Goal: Transaction & Acquisition: Purchase product/service

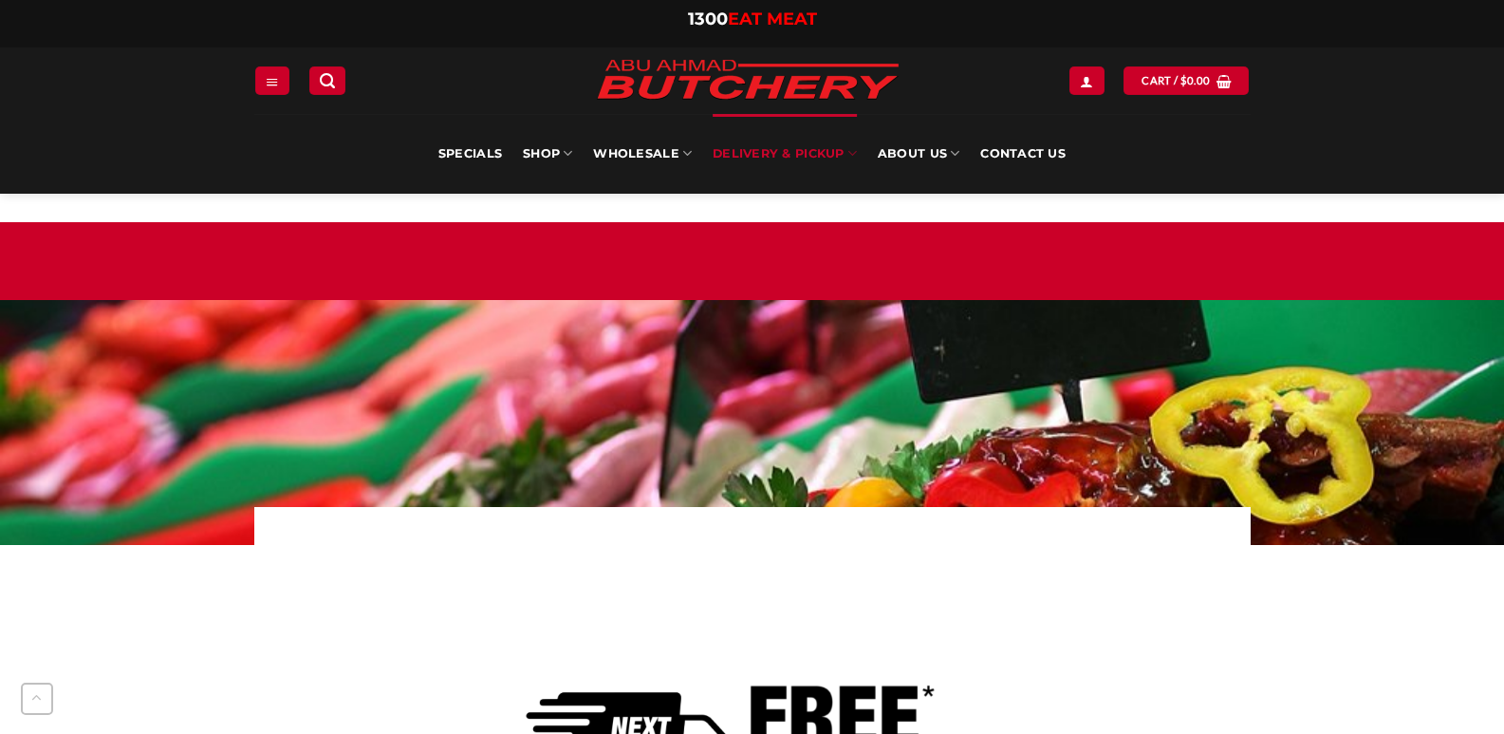
scroll to position [766, 0]
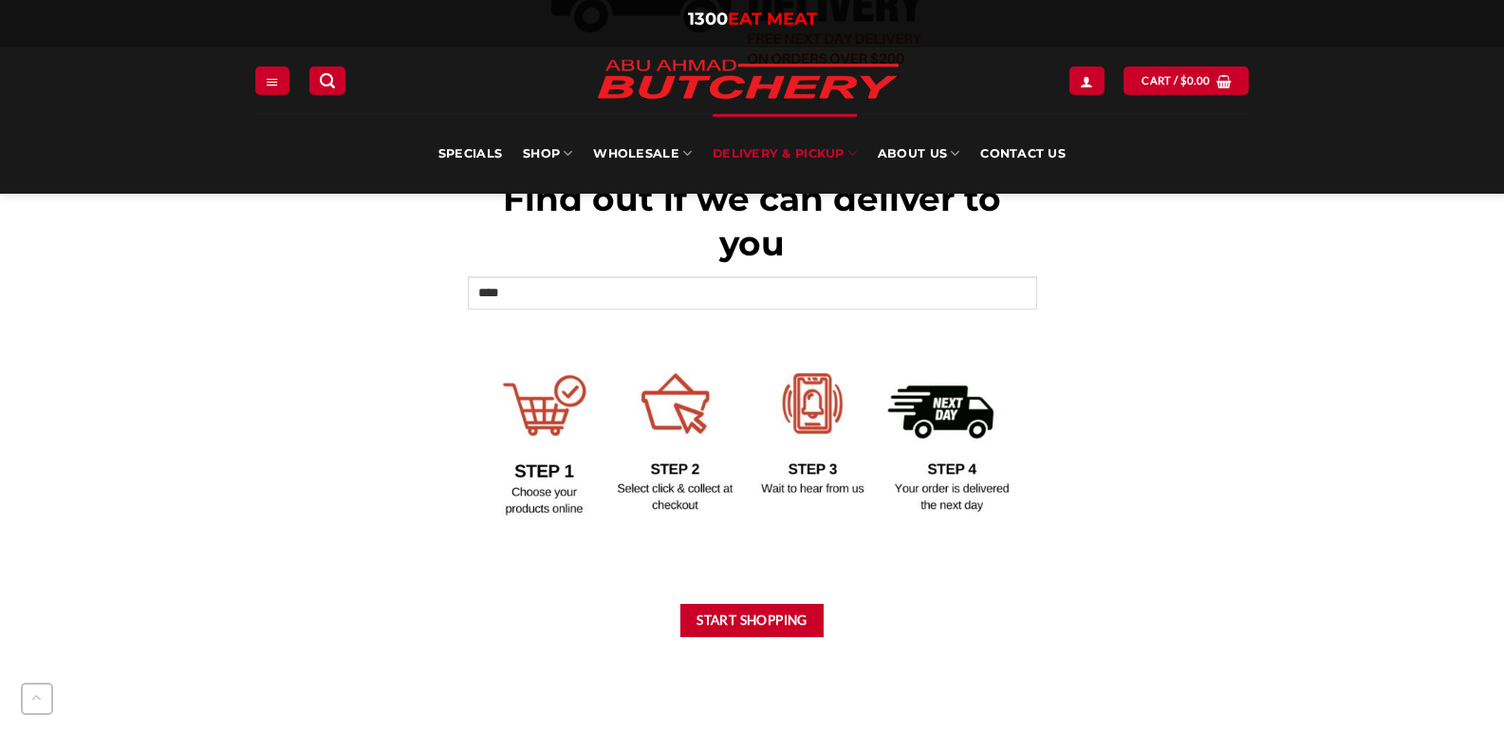
type input "****"
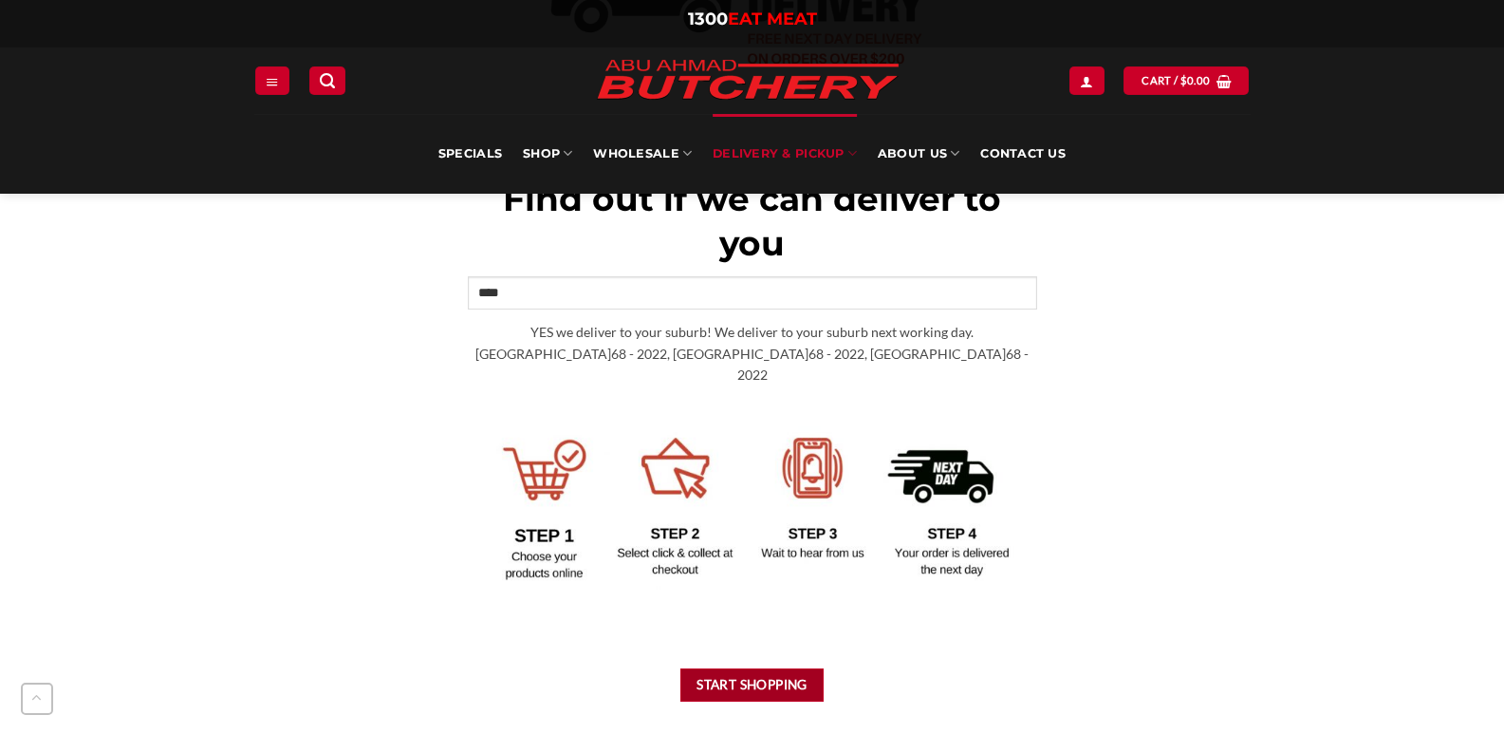
click at [727, 668] on button "Start Shopping" at bounding box center [752, 684] width 144 height 33
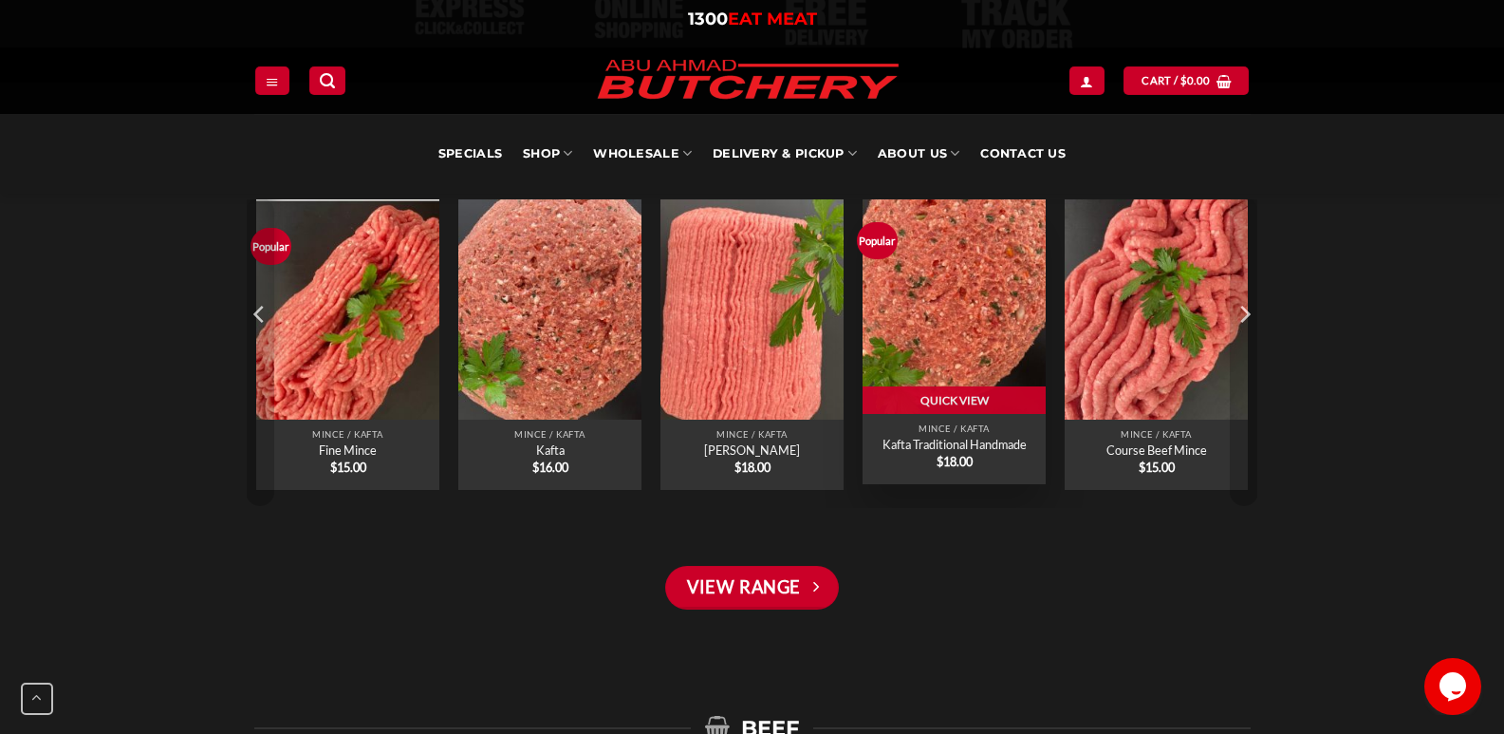
scroll to position [1402, 0]
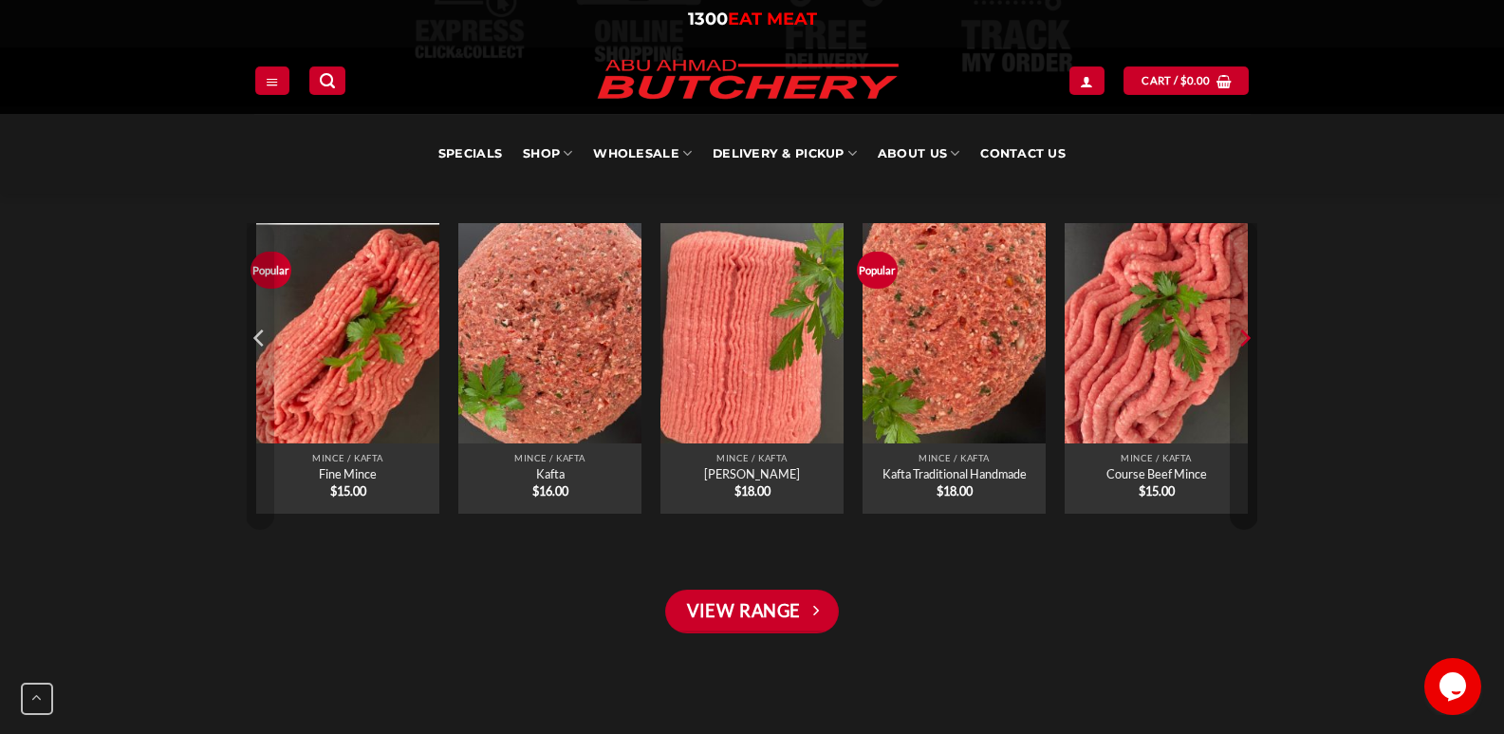
click at [1238, 338] on icon "Next" at bounding box center [1244, 338] width 28 height 28
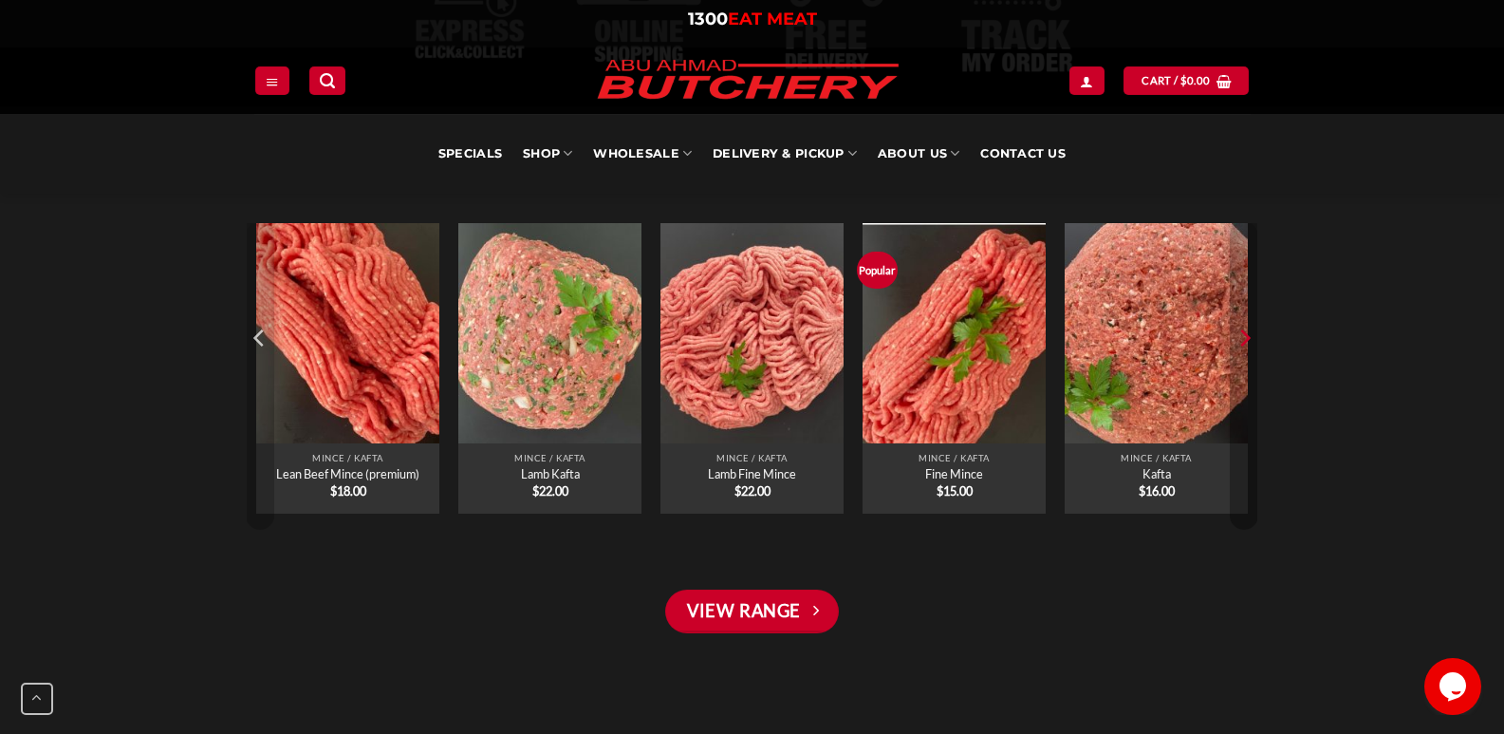
click at [1238, 338] on icon "Next" at bounding box center [1244, 338] width 28 height 28
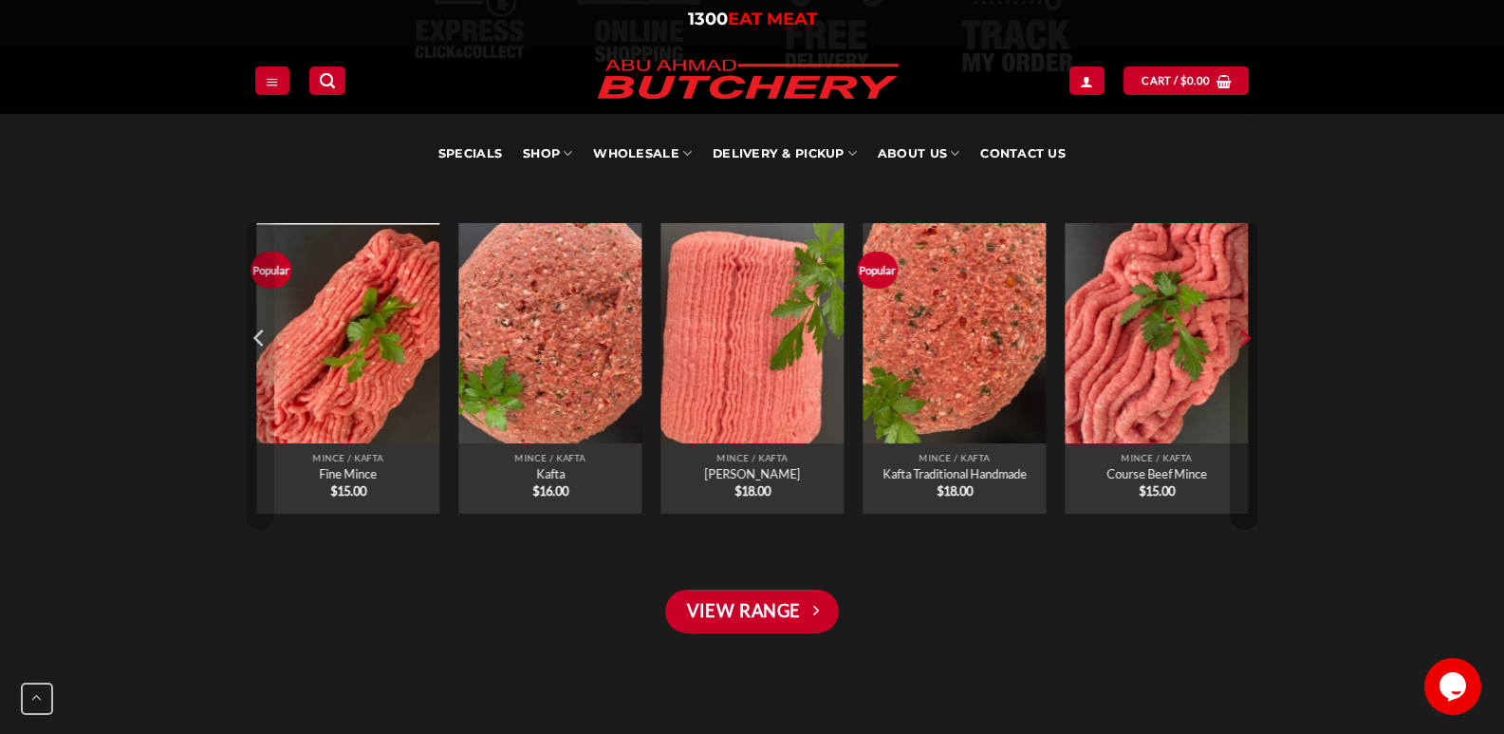
click at [1238, 338] on icon "Next" at bounding box center [1244, 338] width 28 height 28
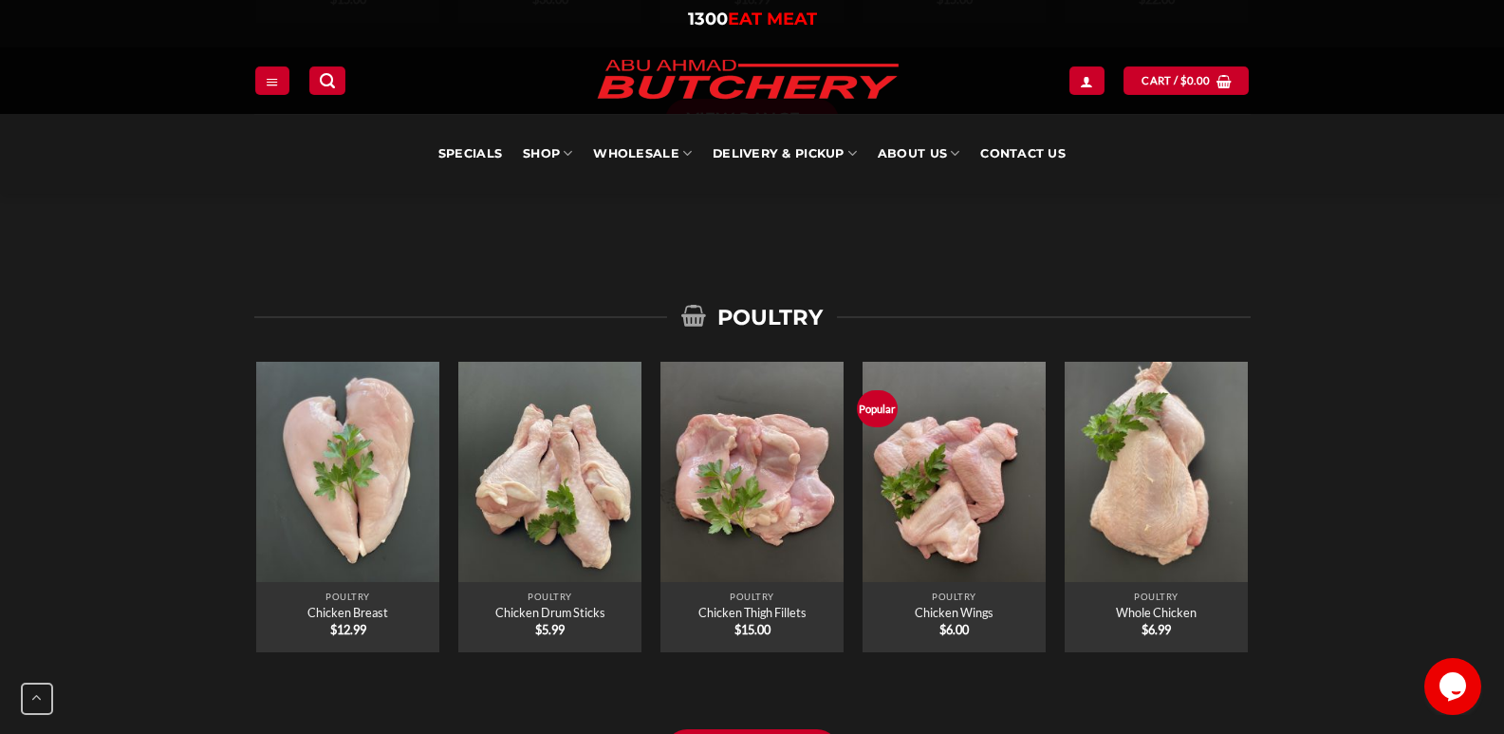
scroll to position [3718, 0]
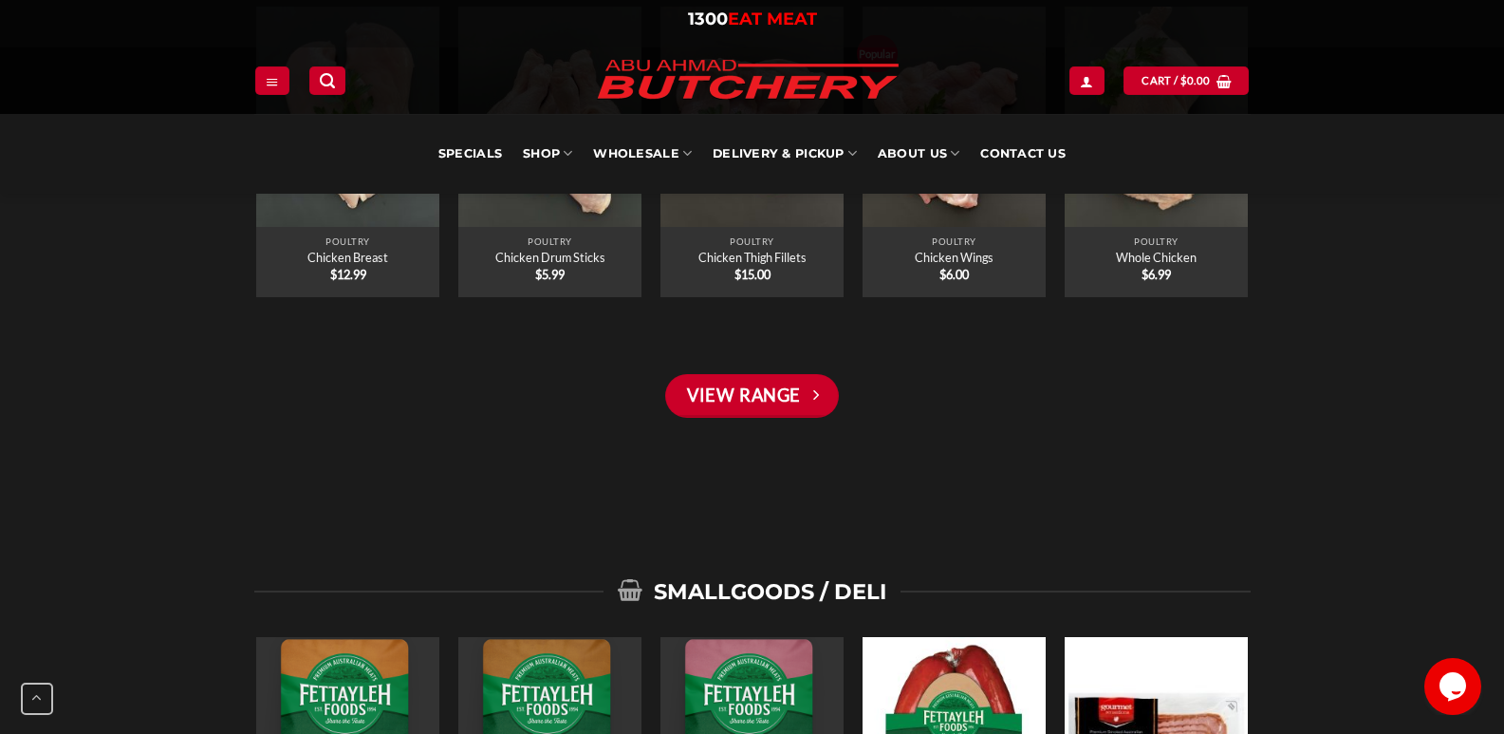
click at [1181, 468] on div at bounding box center [752, 206] width 1504 height 630
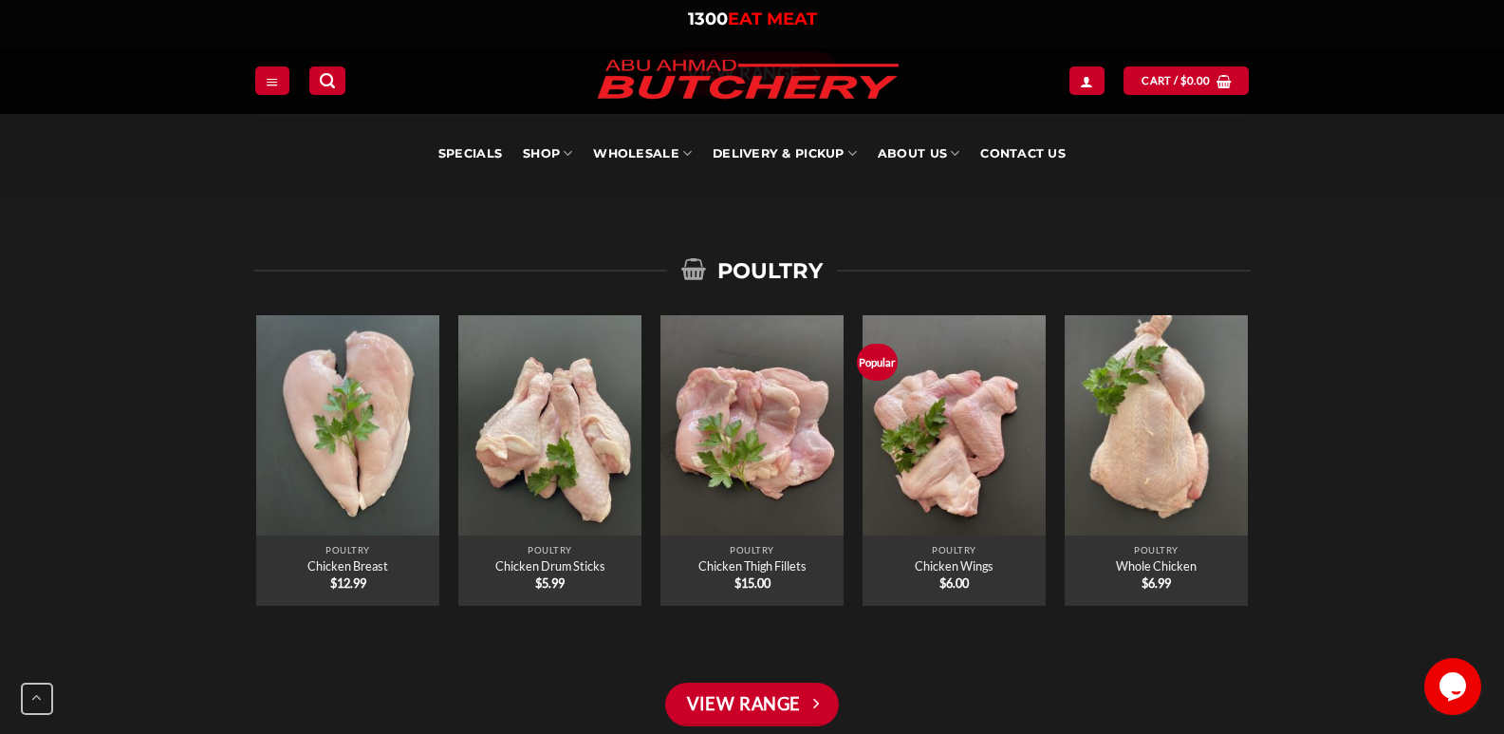
scroll to position [3757, 0]
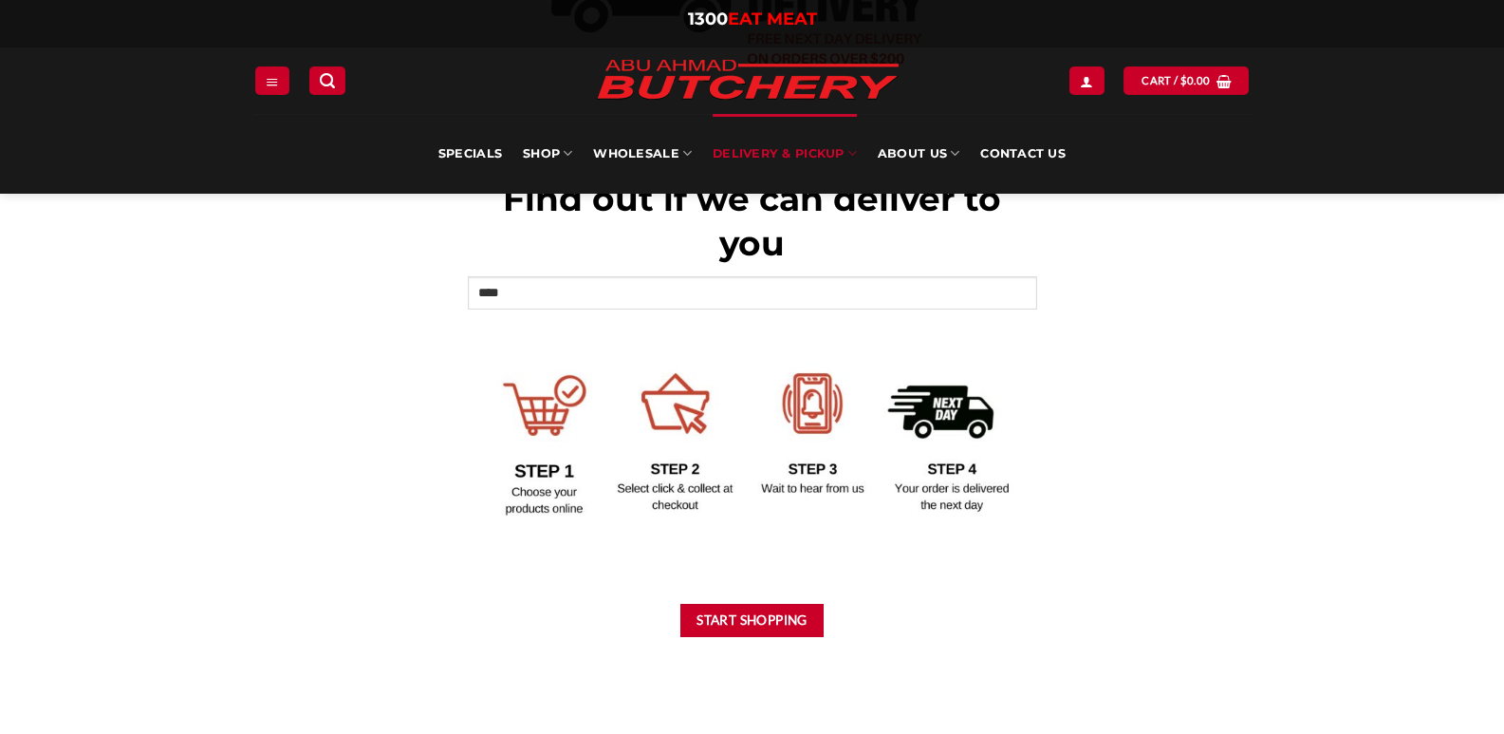
scroll to position [766, 0]
